Goal: Task Accomplishment & Management: Complete application form

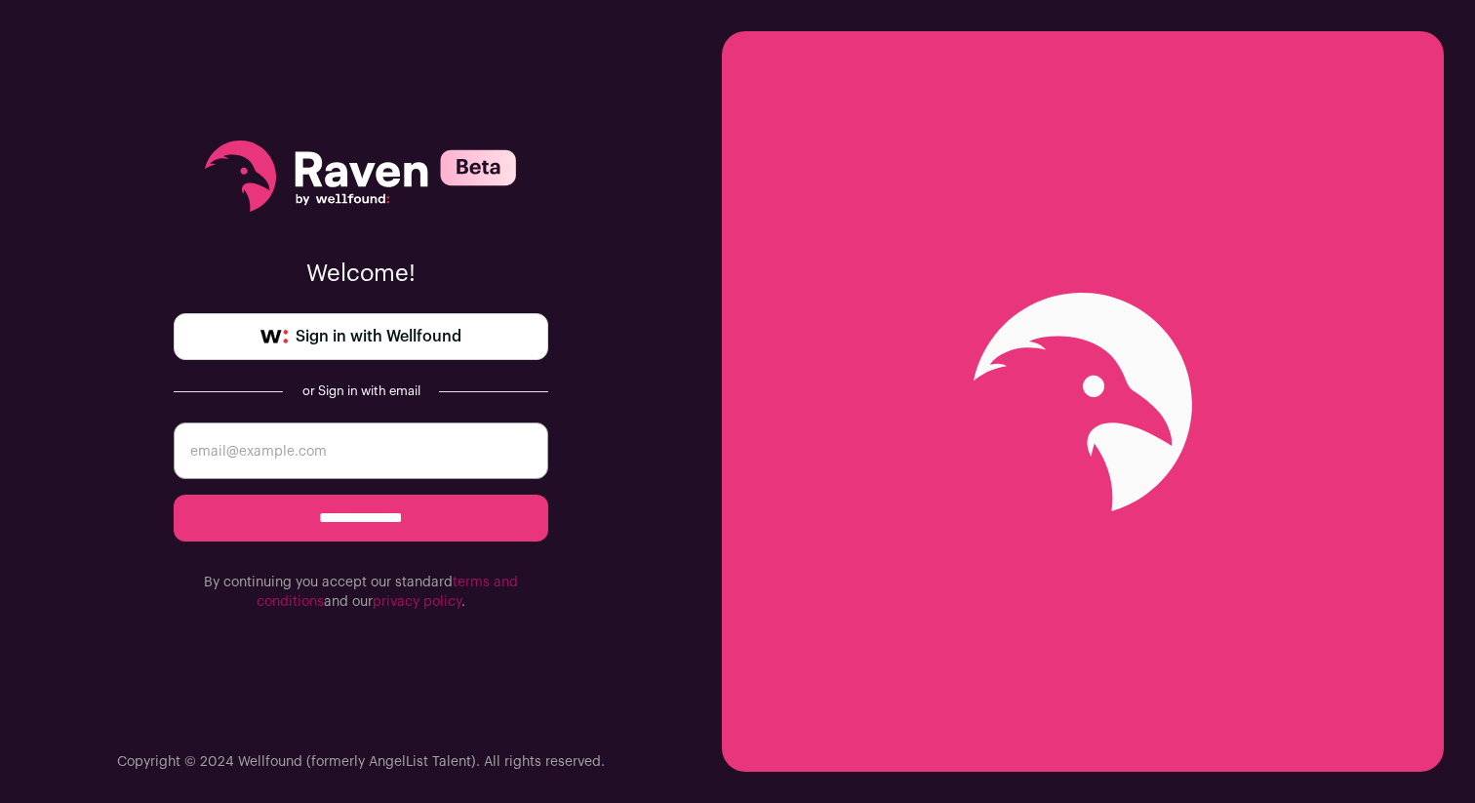
click at [511, 332] on link "Sign in with Wellfound" at bounding box center [361, 336] width 375 height 47
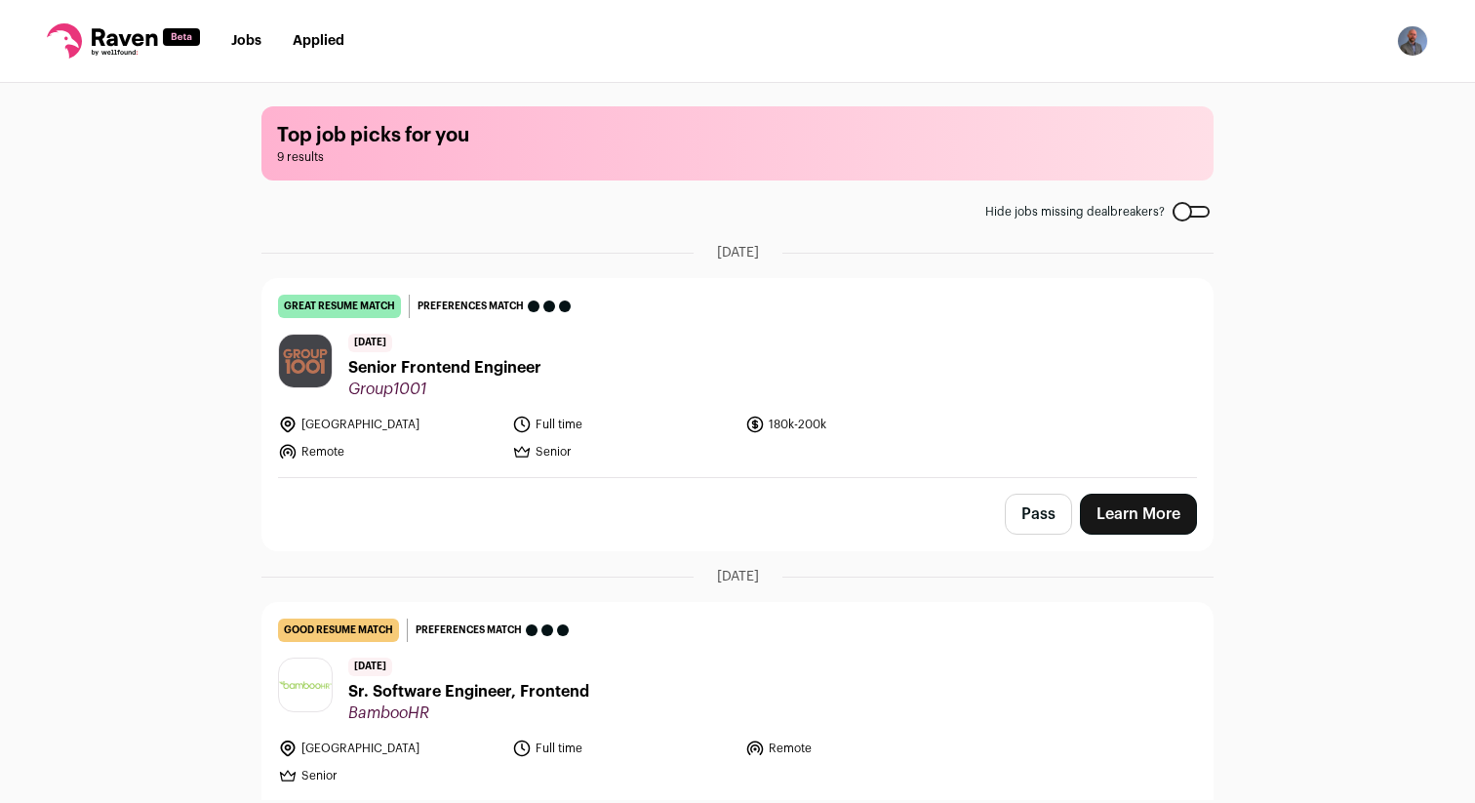
click at [1123, 509] on link "Learn More" at bounding box center [1138, 514] width 117 height 41
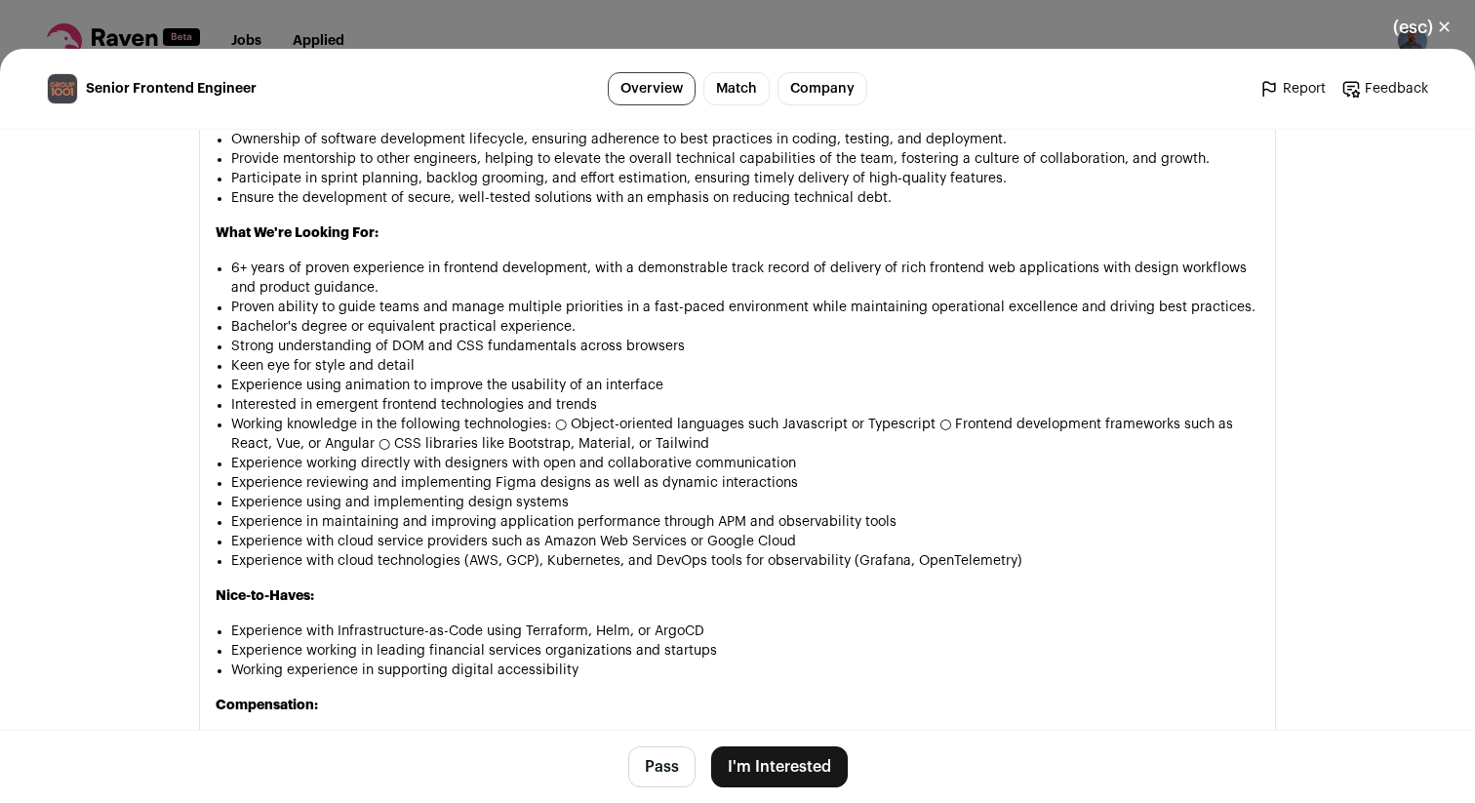
scroll to position [1525, 0]
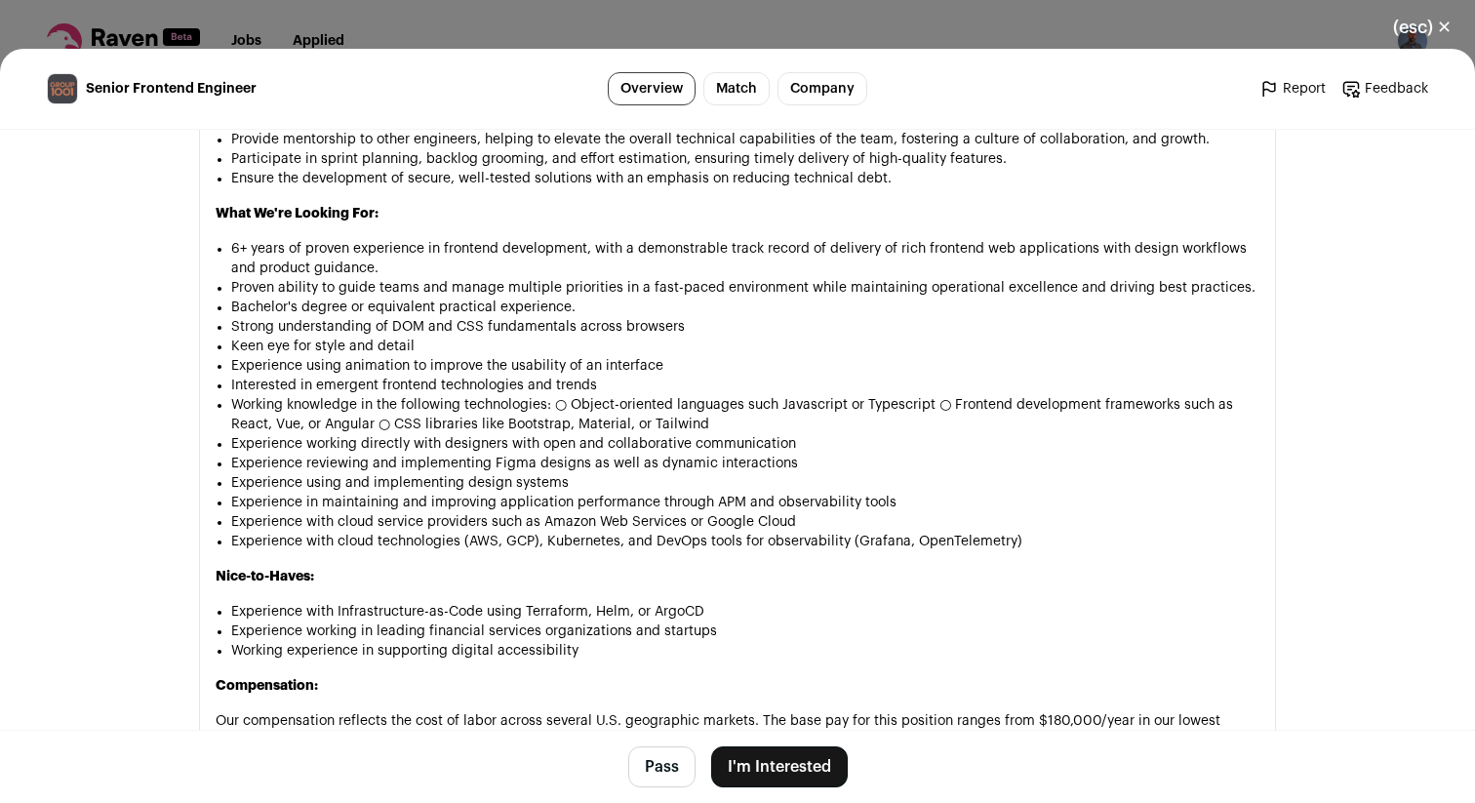
click at [760, 784] on button "I'm Interested" at bounding box center [779, 766] width 137 height 41
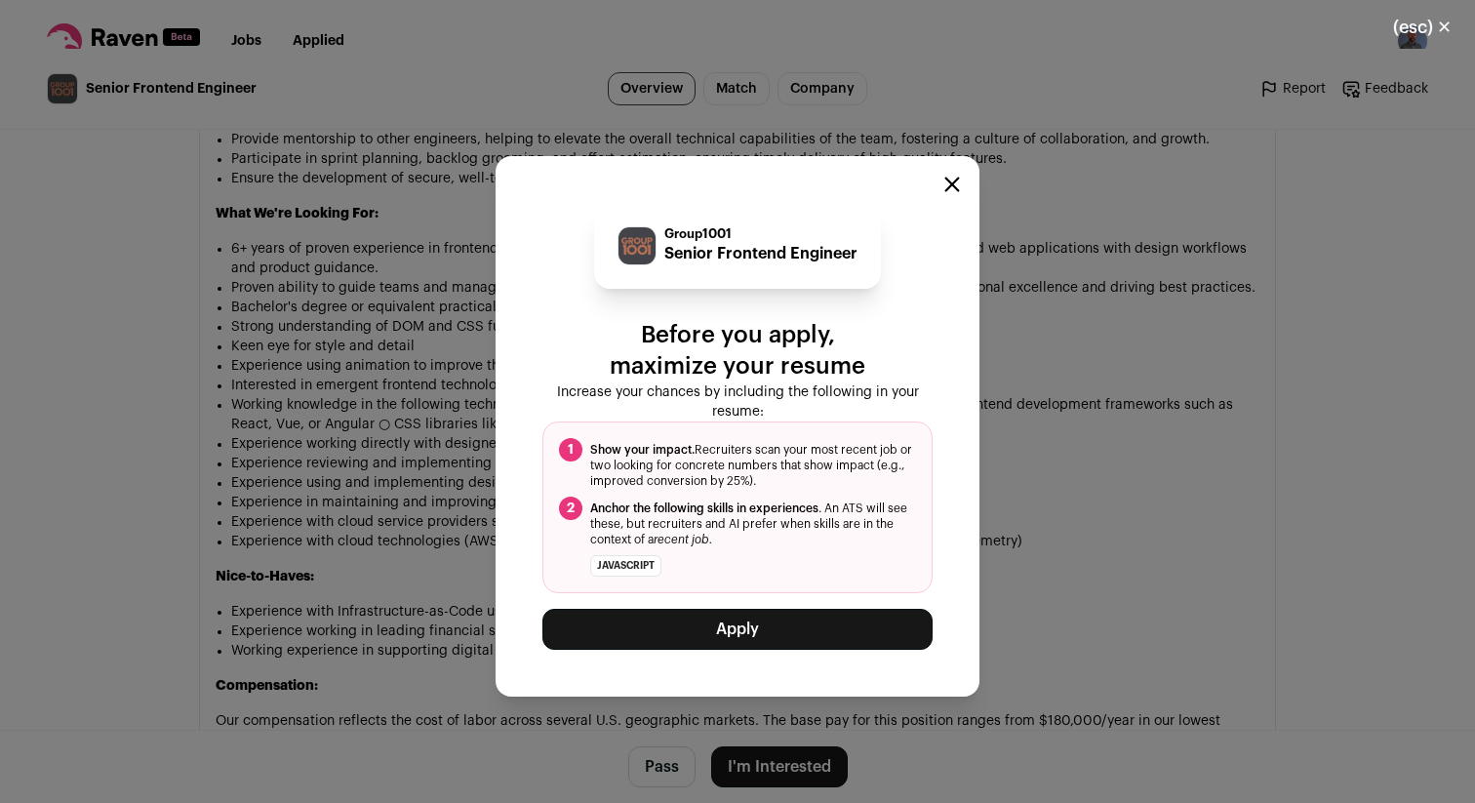
click at [771, 626] on button "Apply" at bounding box center [738, 629] width 390 height 41
